Goal: Find contact information: Find contact information

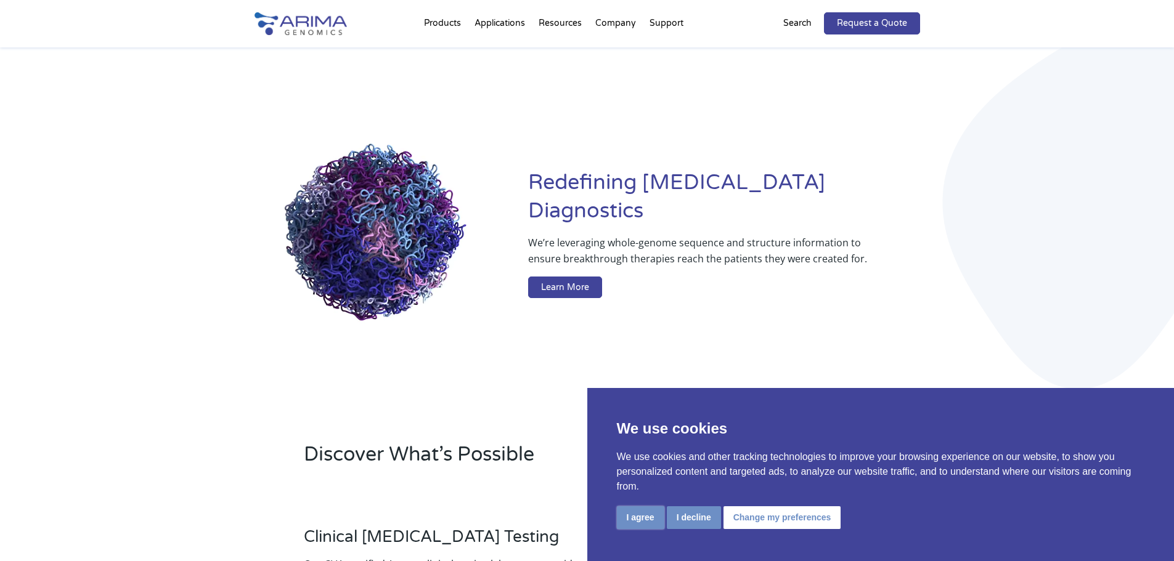
click at [629, 513] on button "I agree" at bounding box center [640, 518] width 47 height 23
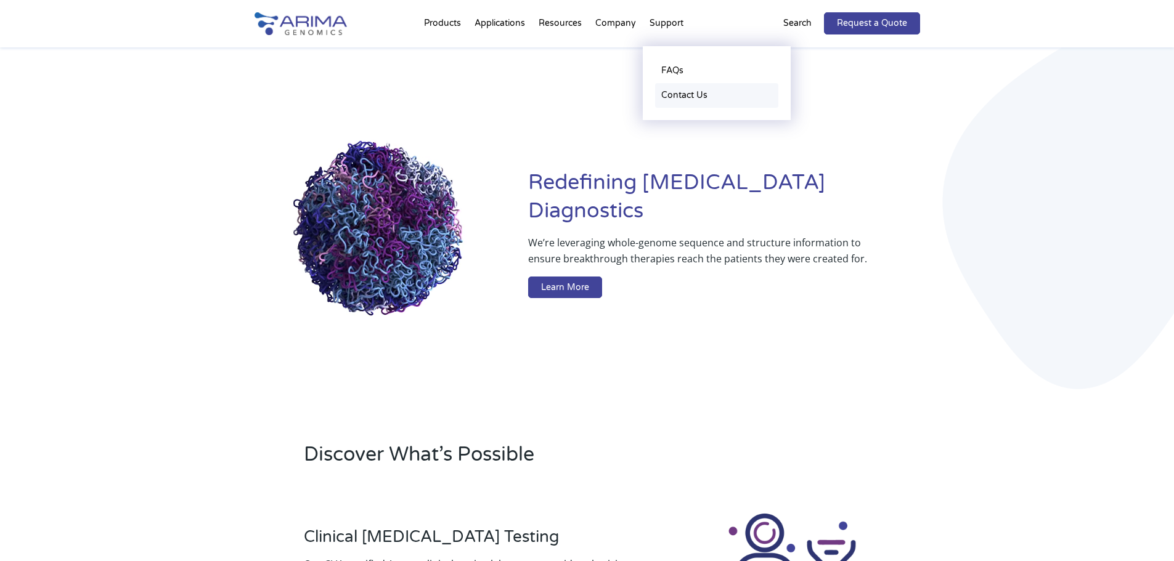
click at [677, 92] on link "Contact Us" at bounding box center [716, 95] width 123 height 25
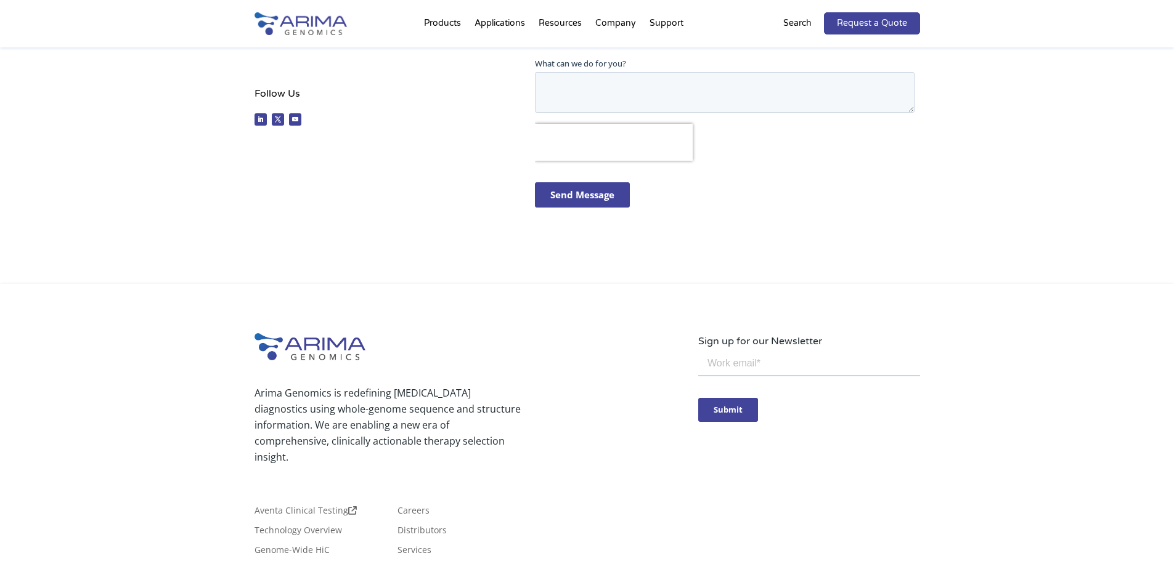
scroll to position [628, 0]
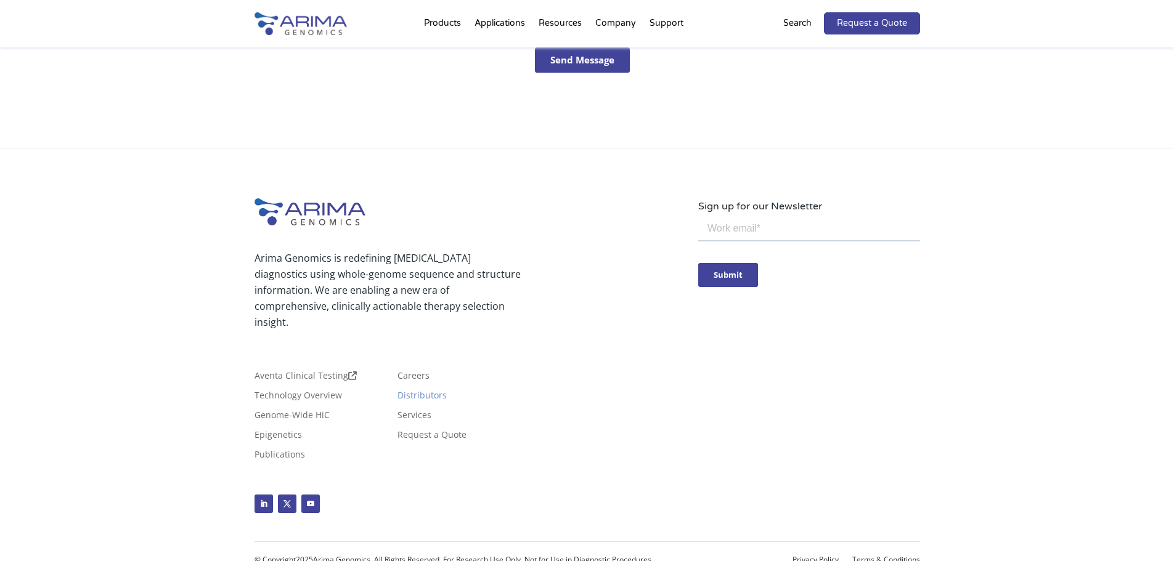
click at [433, 391] on link "Distributors" at bounding box center [421, 398] width 49 height 14
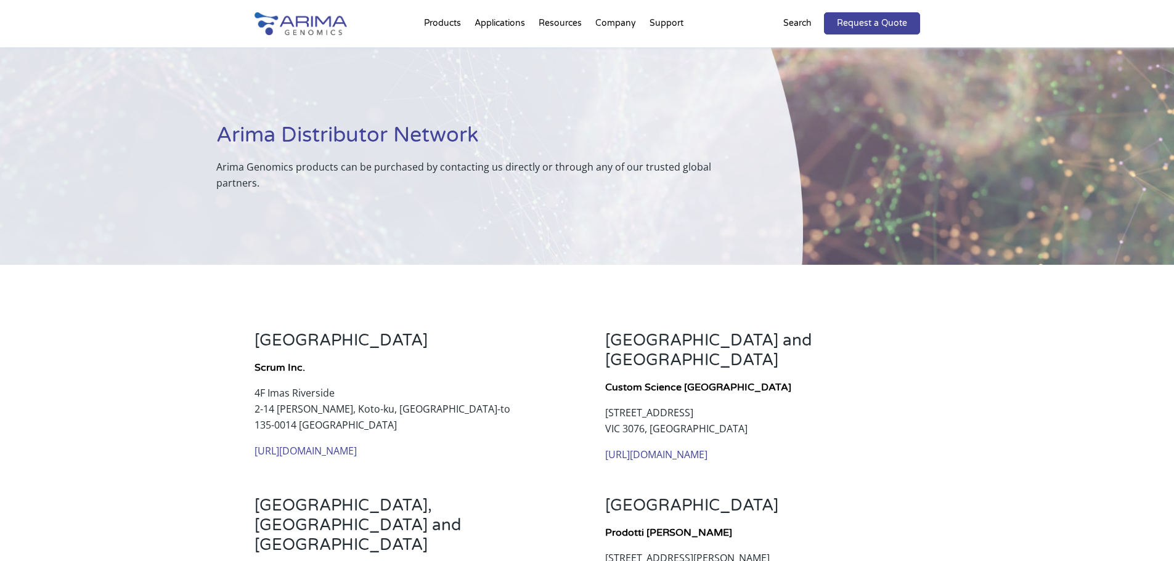
click at [333, 17] on img at bounding box center [301, 23] width 92 height 23
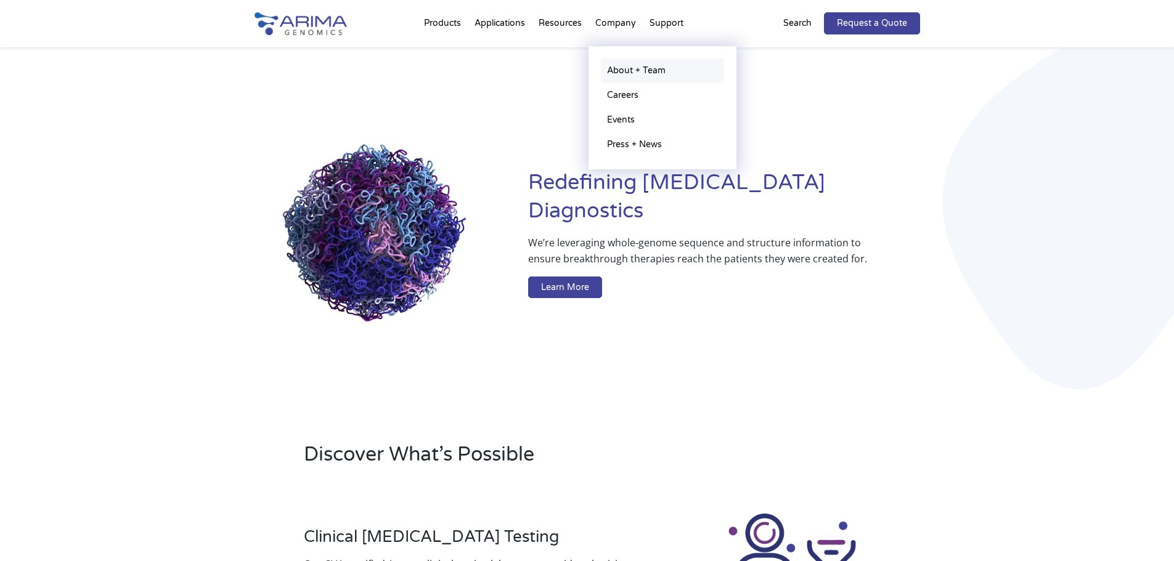
click at [619, 68] on link "About + Team" at bounding box center [662, 71] width 123 height 25
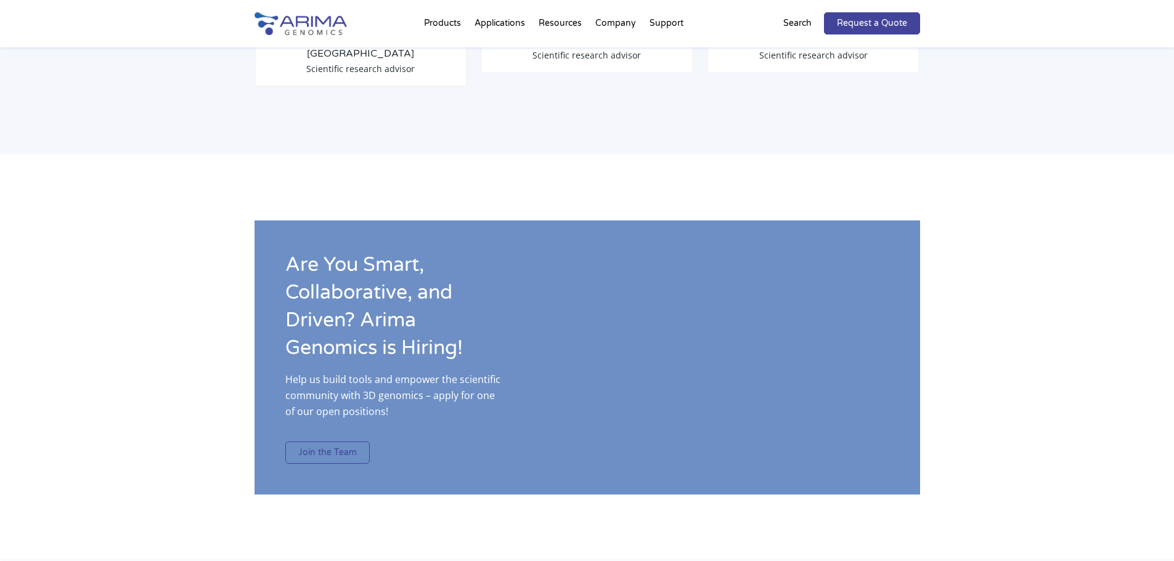
scroll to position [1775, 0]
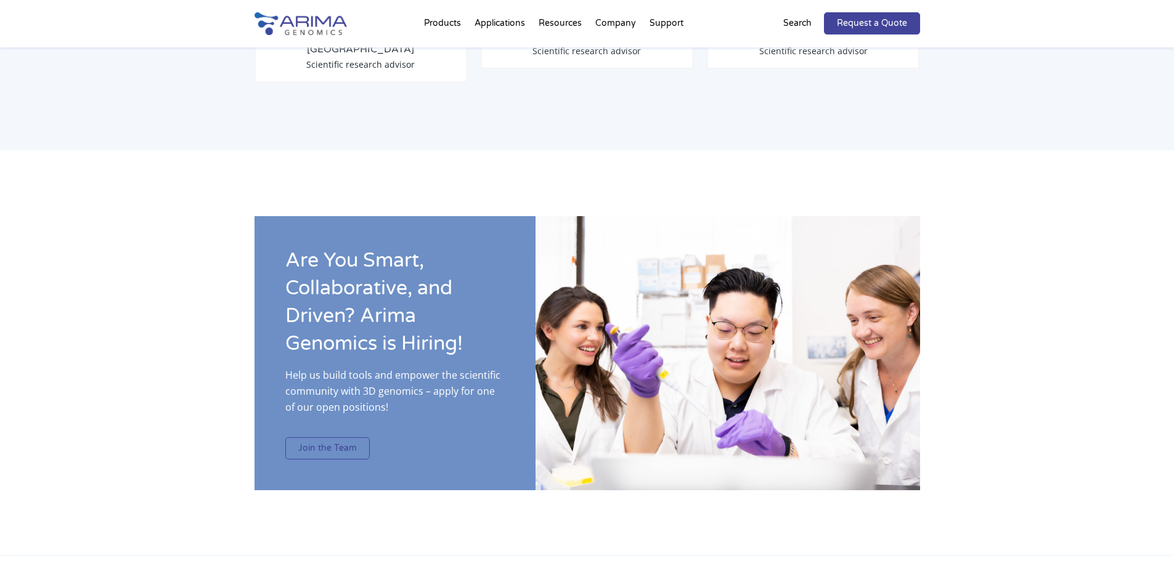
click at [352, 438] on link "Join the Team" at bounding box center [327, 449] width 84 height 22
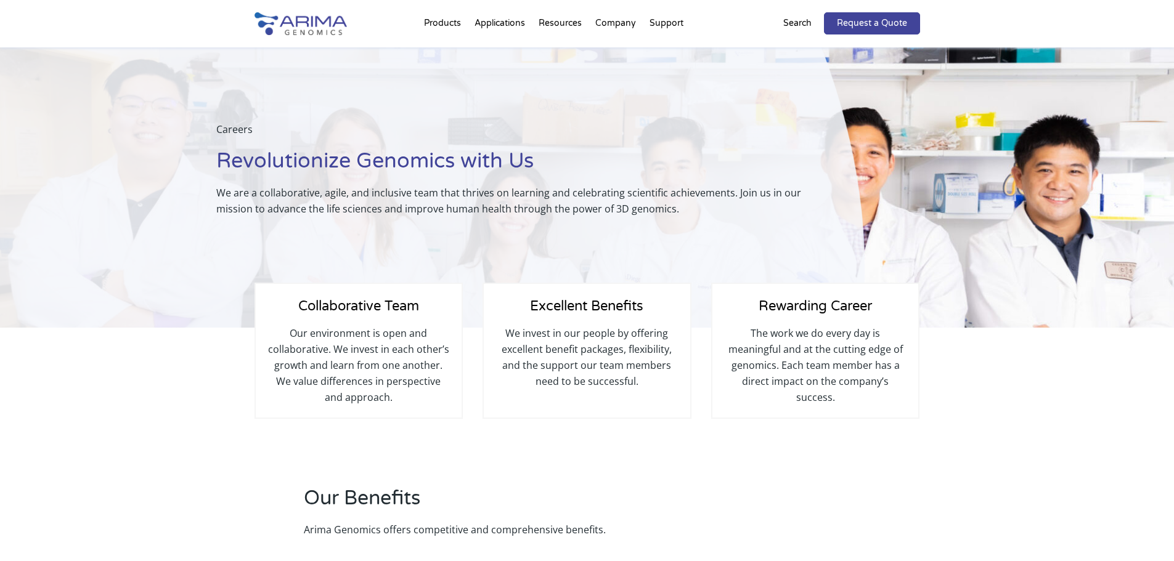
click at [316, 27] on img at bounding box center [301, 23] width 92 height 23
